Goal: Task Accomplishment & Management: Use online tool/utility

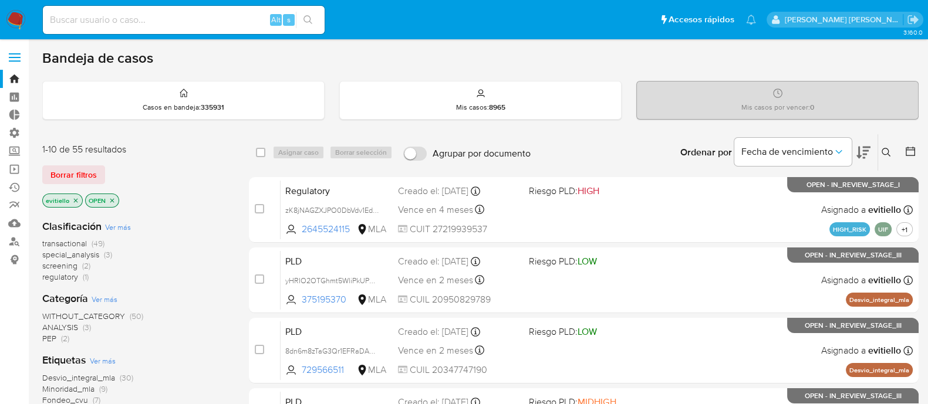
click at [22, 23] on img at bounding box center [16, 20] width 20 height 20
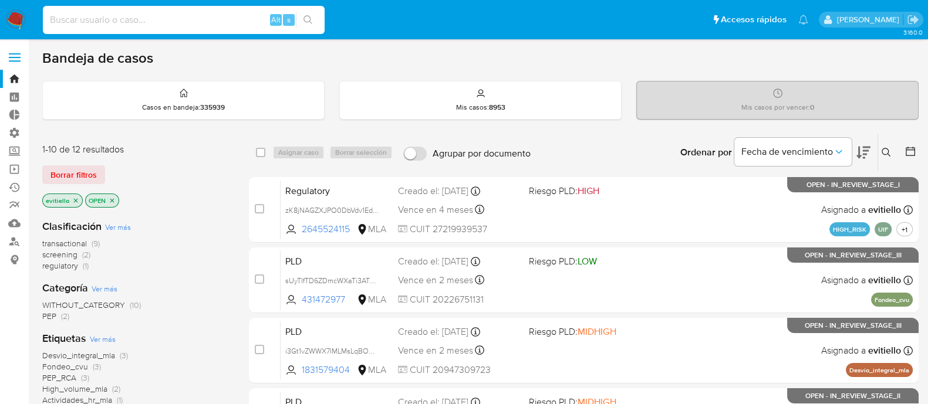
click at [180, 21] on input at bounding box center [184, 19] width 282 height 15
paste input "9S60Mx3w5G8hgZSiEcbVW1vc"
type input "9S60Mx3w5G8hgZSiEcbVW1vc"
click at [306, 16] on icon "search-icon" at bounding box center [307, 19] width 9 height 9
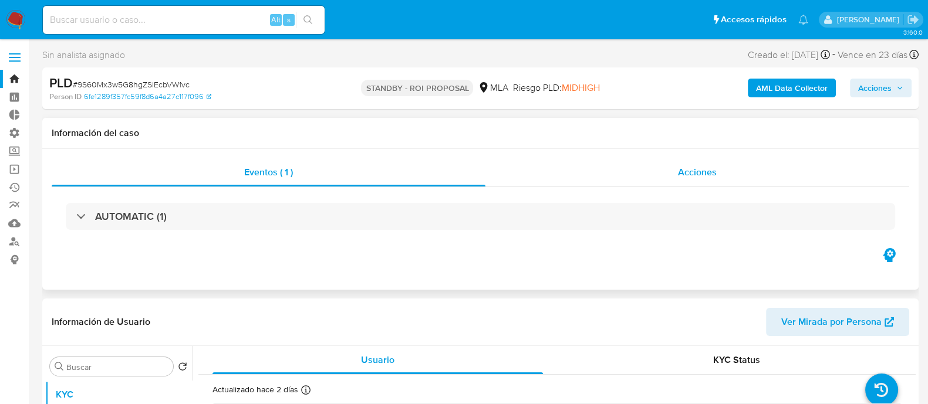
select select "10"
click at [656, 178] on div "Acciones" at bounding box center [697, 172] width 424 height 28
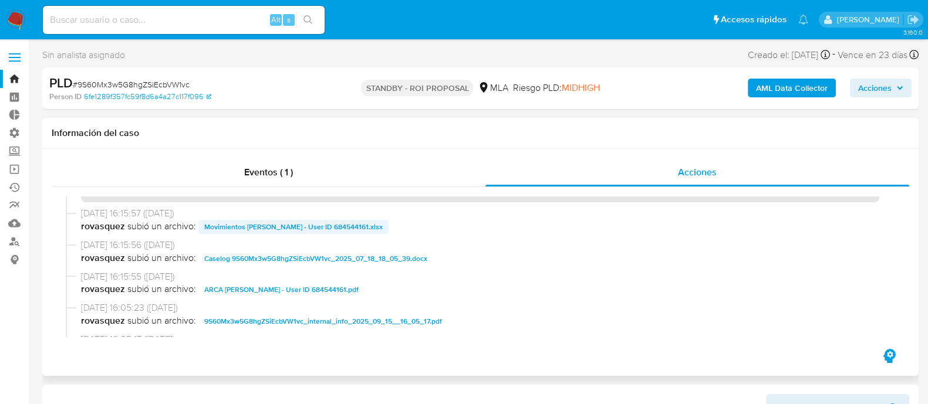
scroll to position [73, 0]
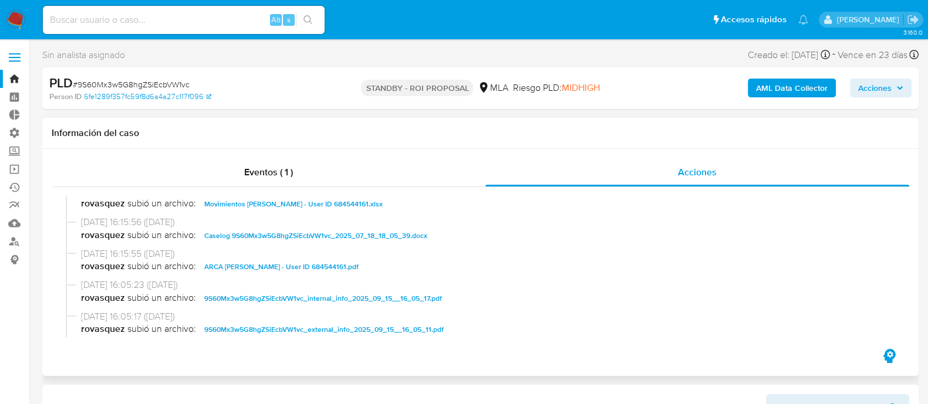
click at [284, 235] on span "Caselog 9S60Mx3w5G8hgZSiEcbVW1vc_2025_07_18_18_05_39.docx" at bounding box center [315, 236] width 223 height 14
